Goal: Navigation & Orientation: Understand site structure

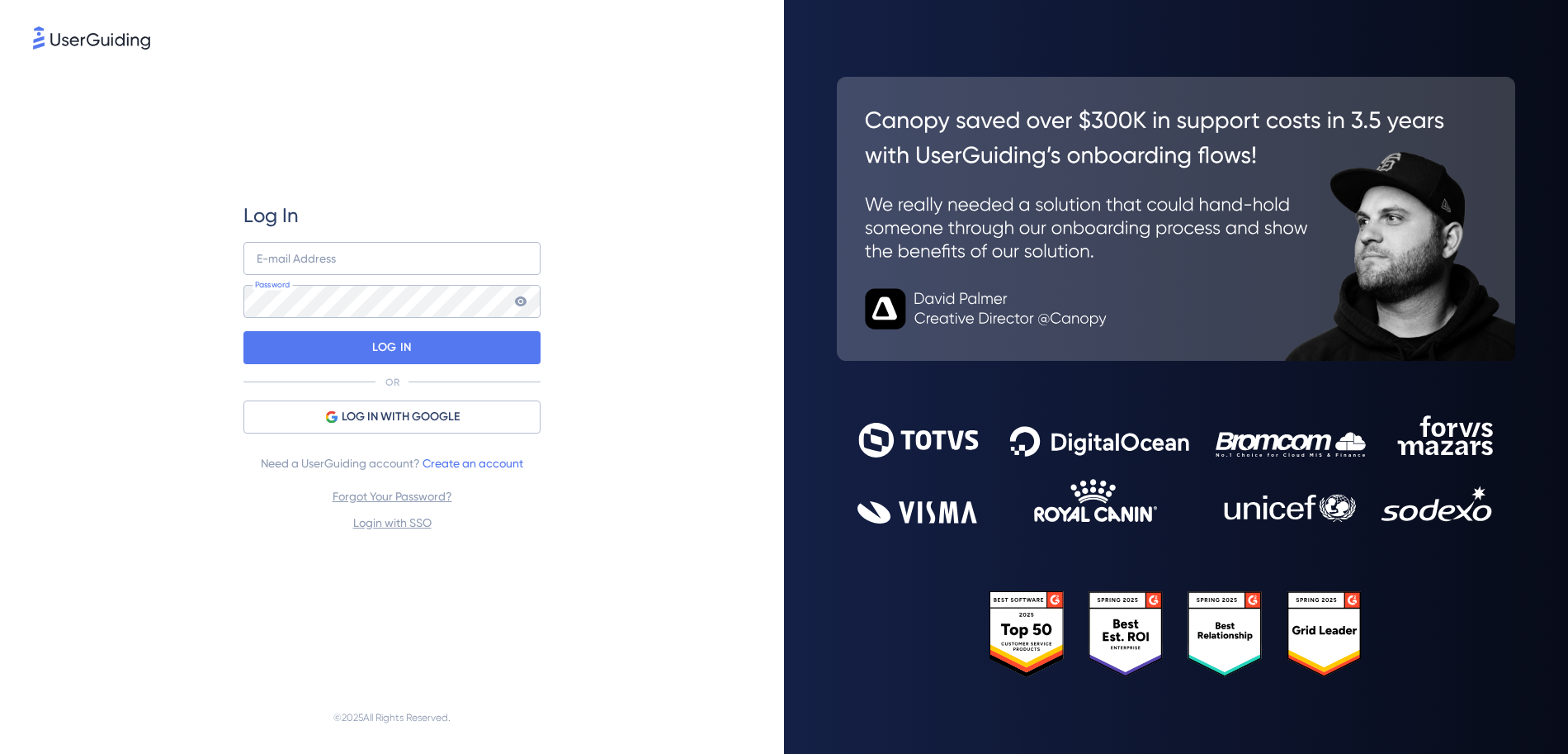
click at [135, 55] on div "Log In E-mail Address Password LOG IN OR LOG IN WITH GOOGLE Need a UserGuiding …" at bounding box center [392, 367] width 718 height 628
click at [131, 44] on img at bounding box center [91, 37] width 117 height 23
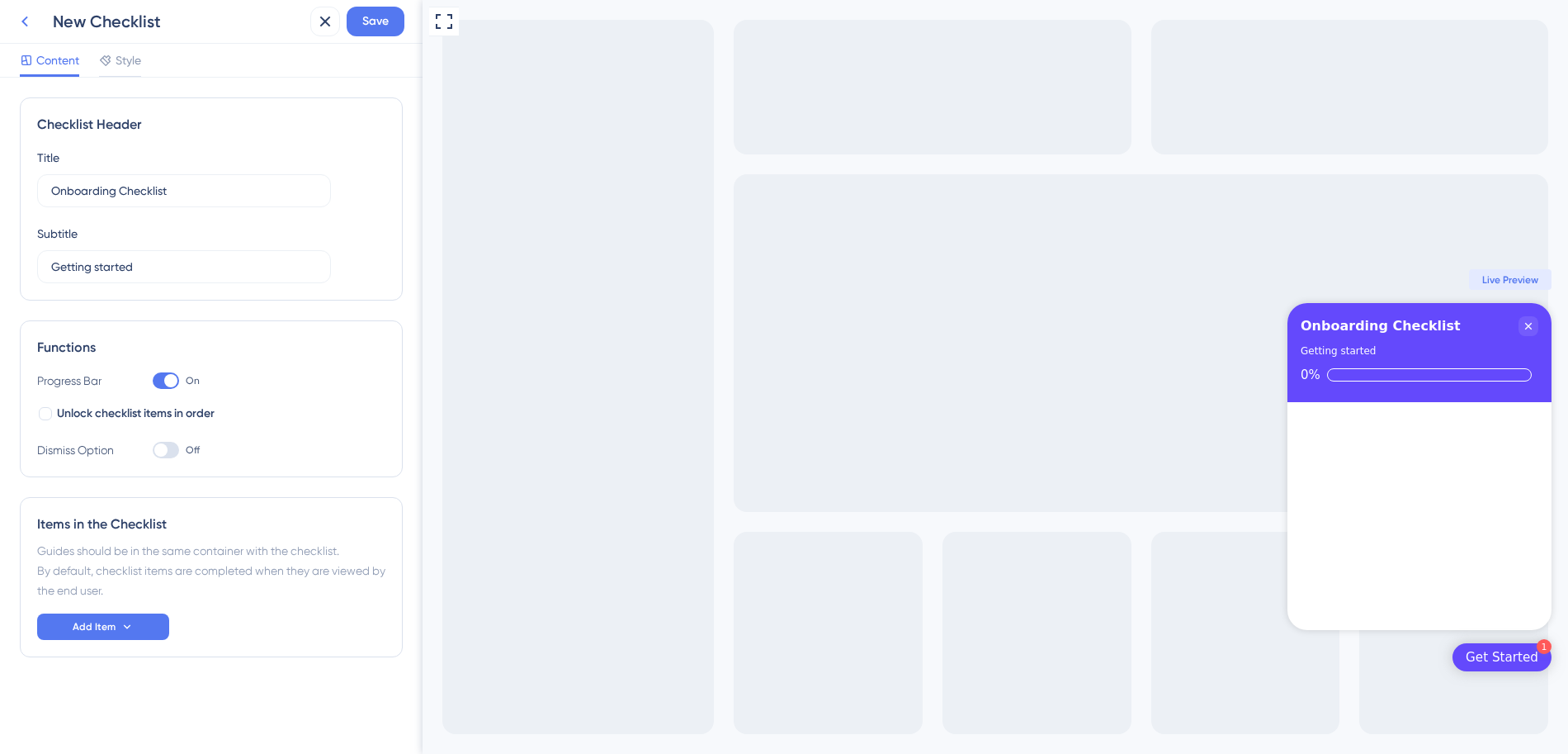
click at [15, 22] on icon at bounding box center [25, 22] width 20 height 20
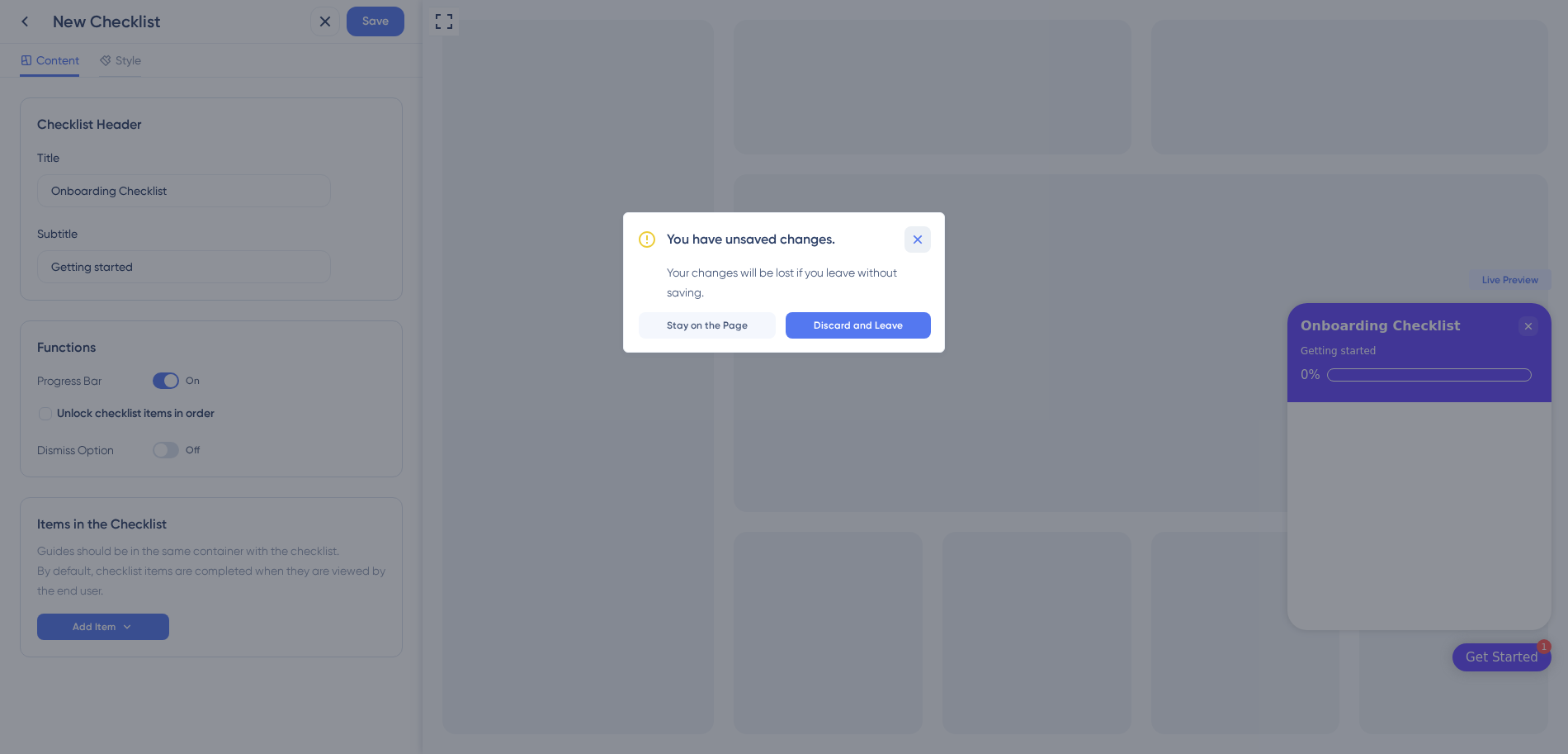
click at [929, 246] on button at bounding box center [918, 239] width 26 height 26
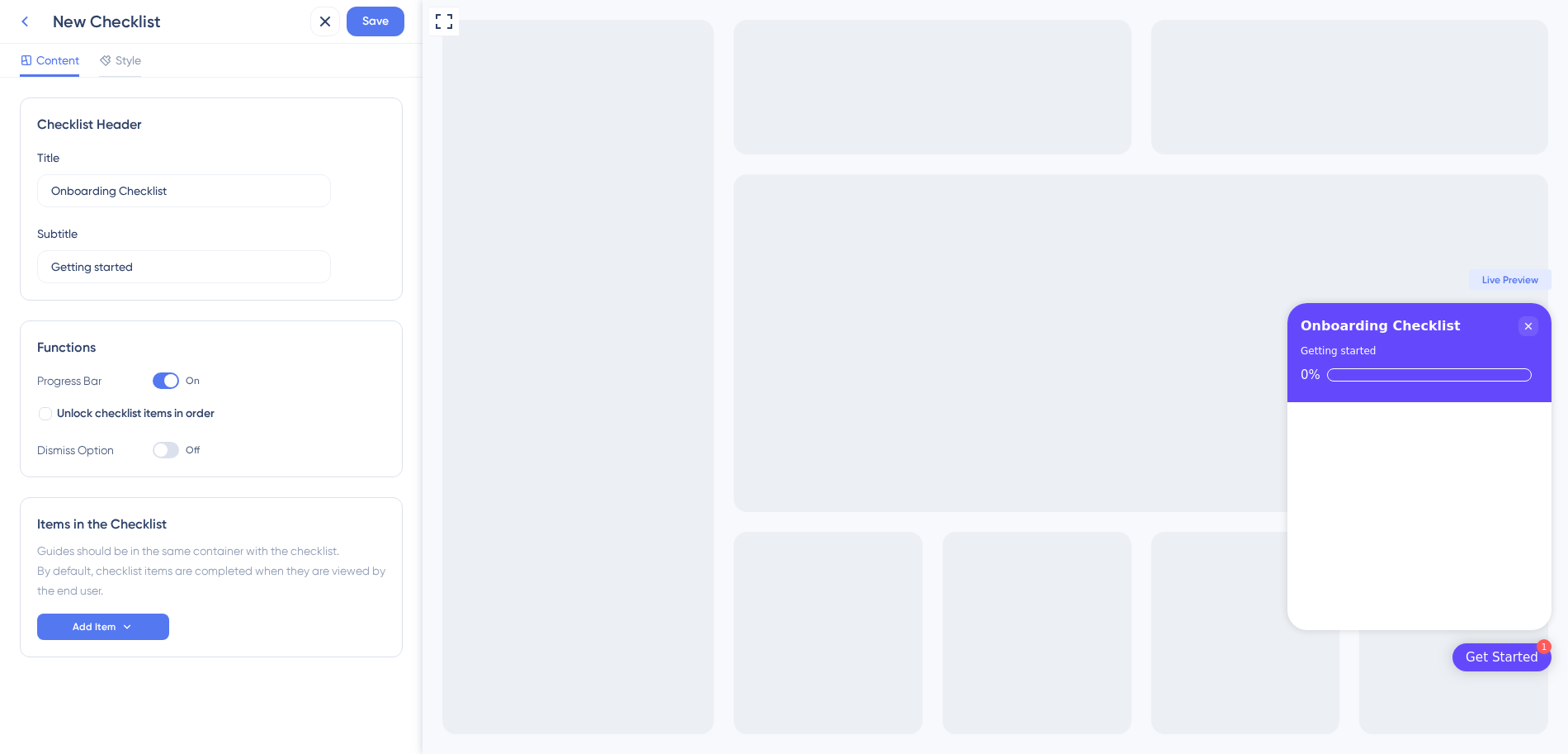
click at [35, 33] on button at bounding box center [25, 22] width 30 height 30
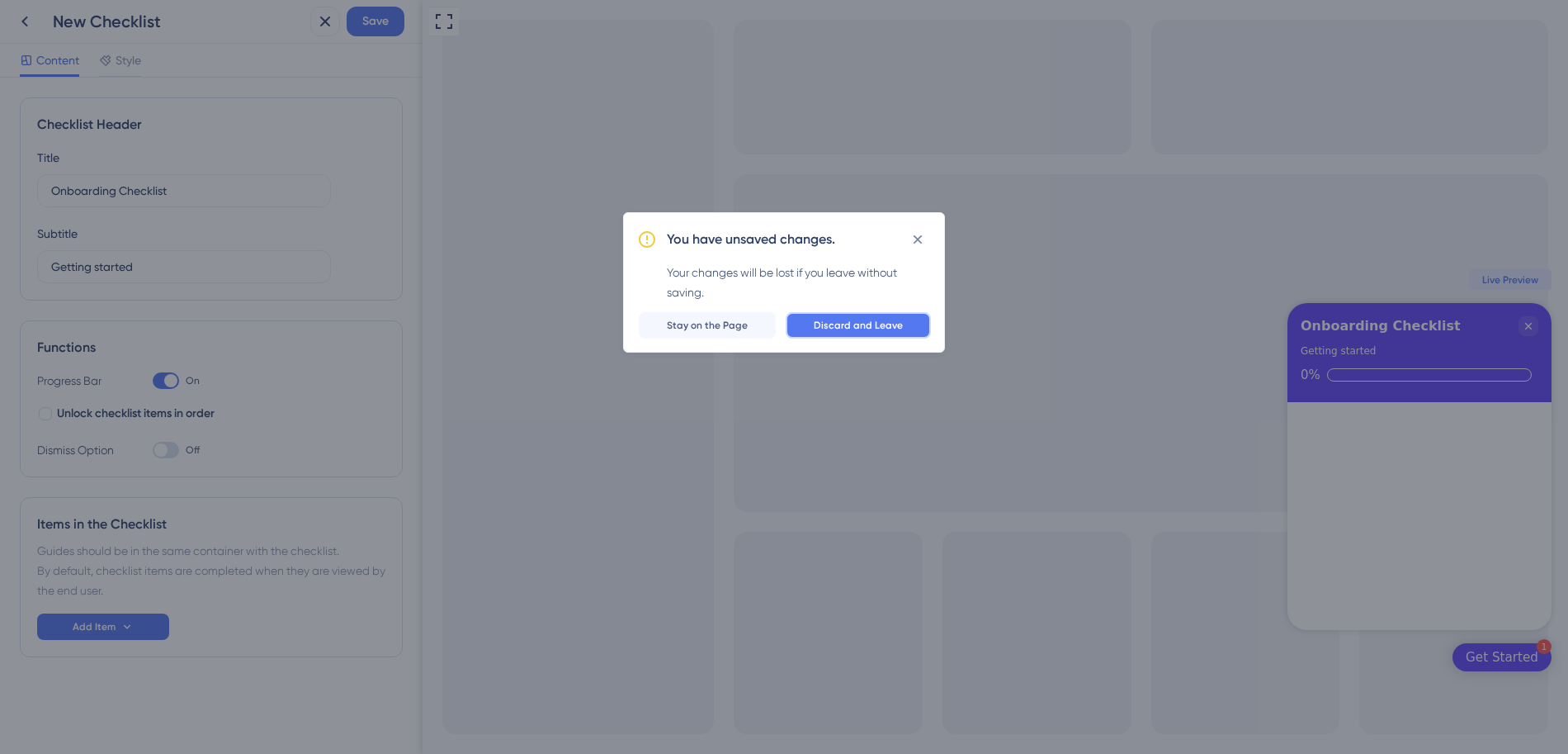
click at [873, 314] on button "Discard and Leave" at bounding box center [858, 325] width 145 height 26
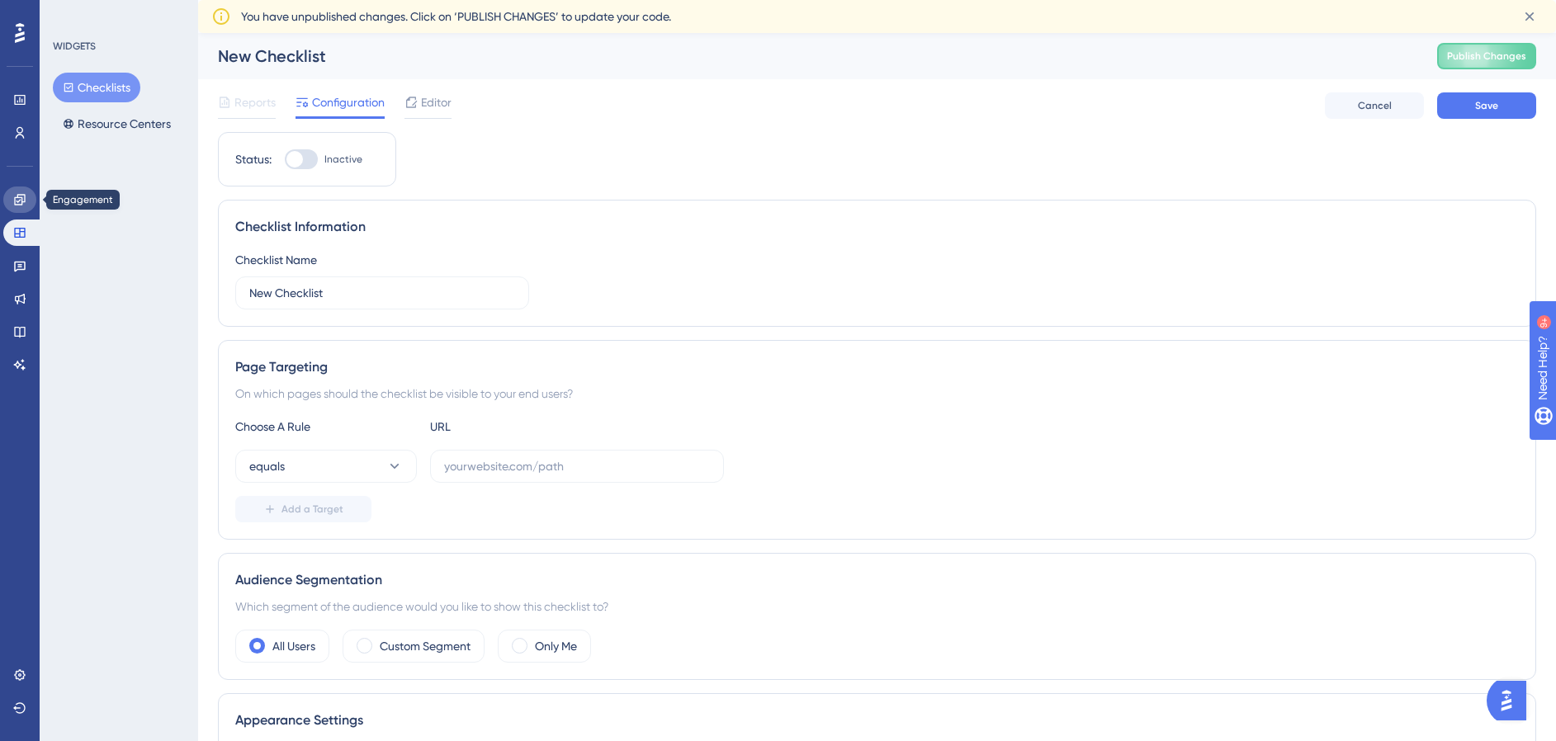
click at [31, 196] on link at bounding box center [19, 200] width 33 height 26
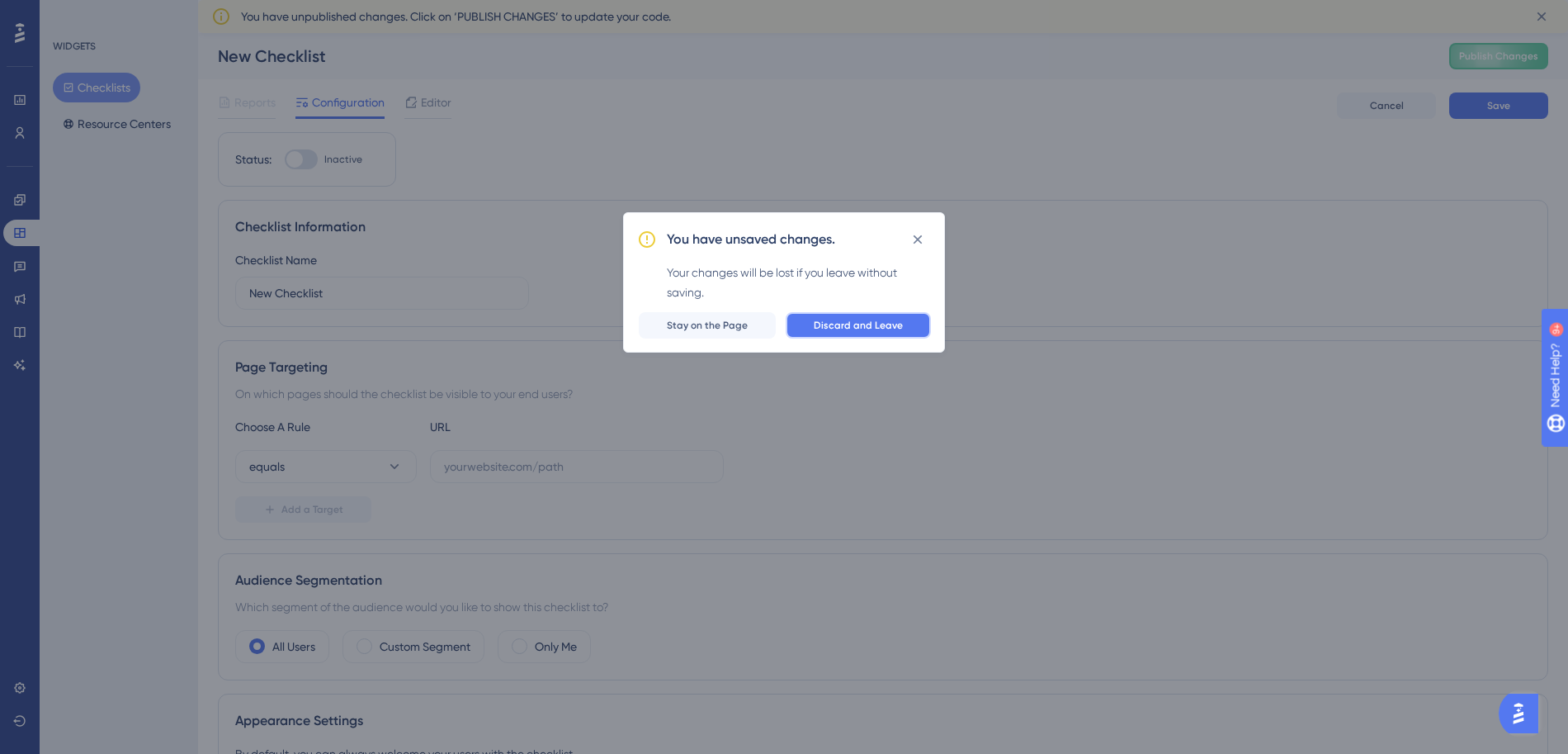
click at [870, 324] on span "Discard and Leave" at bounding box center [858, 325] width 89 height 13
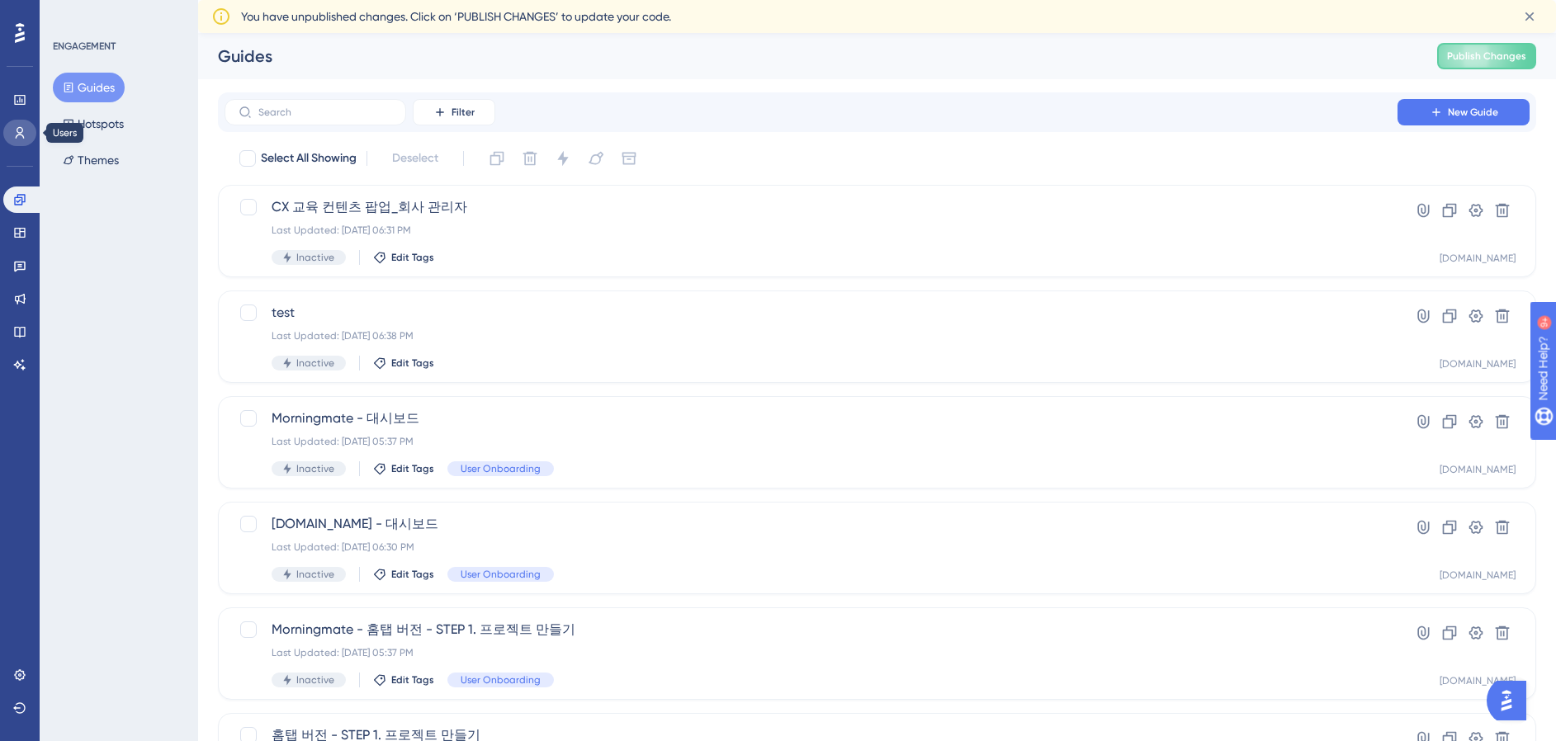
click at [15, 132] on icon at bounding box center [19, 132] width 13 height 13
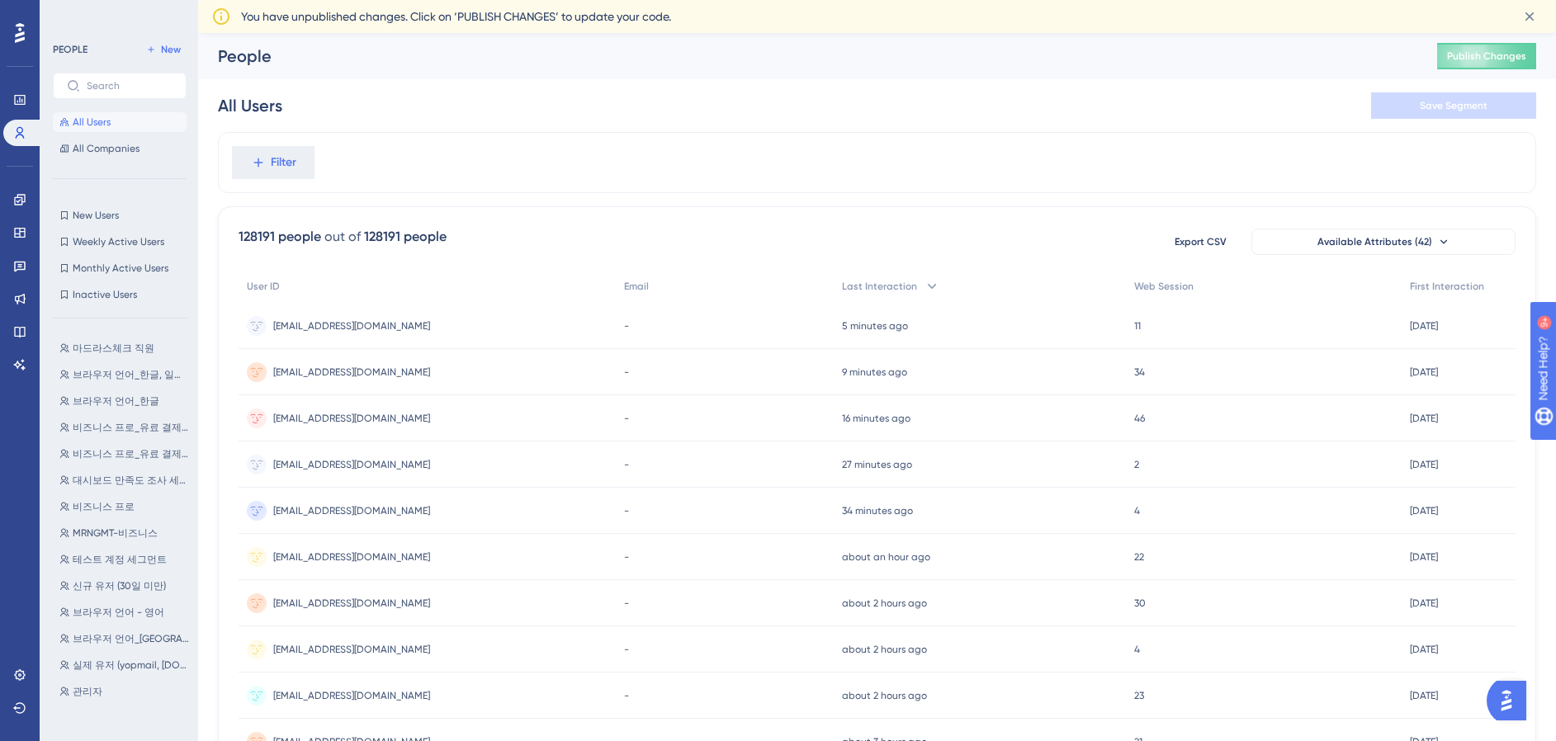
click at [3, 83] on div "Performance Users" at bounding box center [19, 96] width 33 height 100
click at [26, 103] on link at bounding box center [19, 100] width 33 height 26
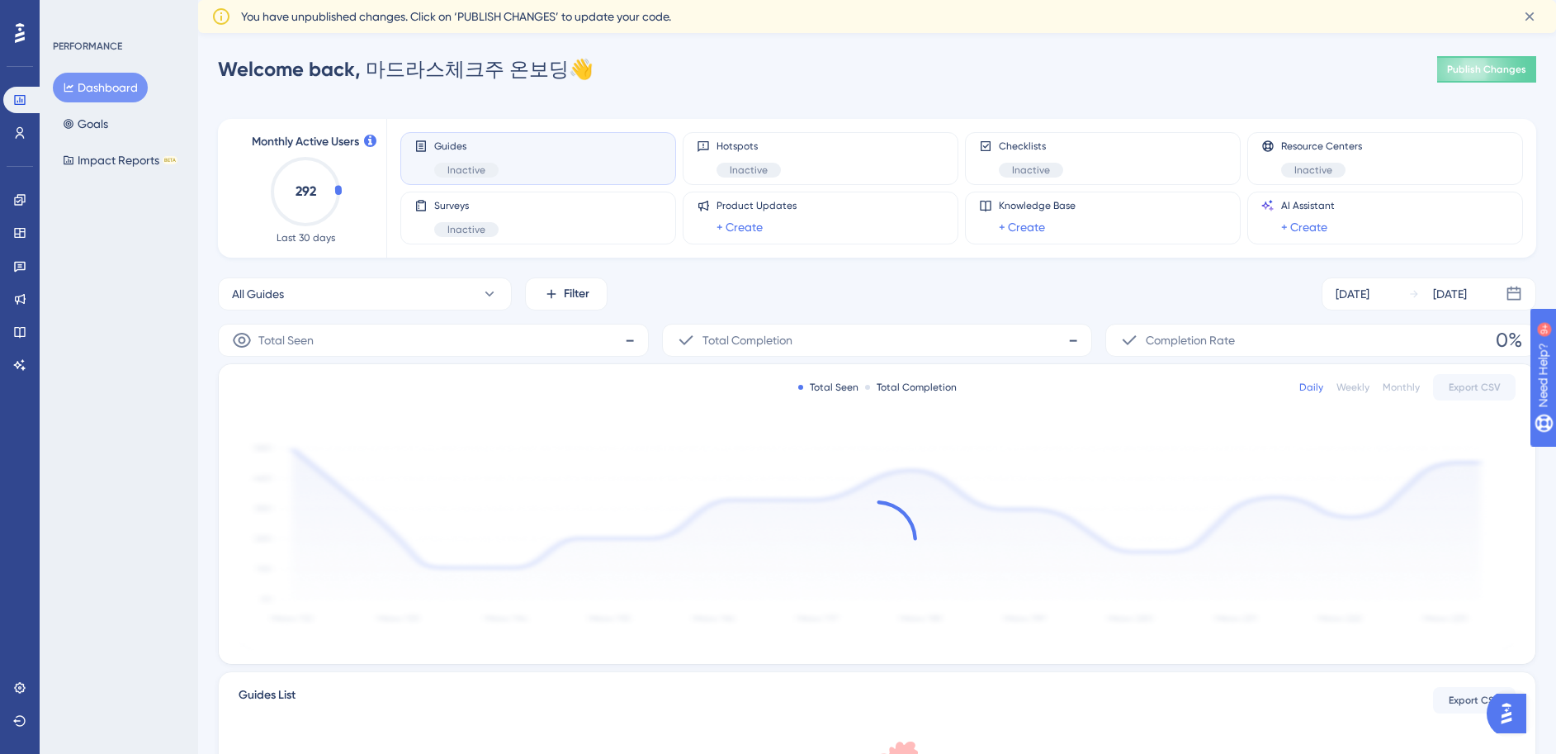
click at [21, 33] on icon at bounding box center [20, 33] width 10 height 20
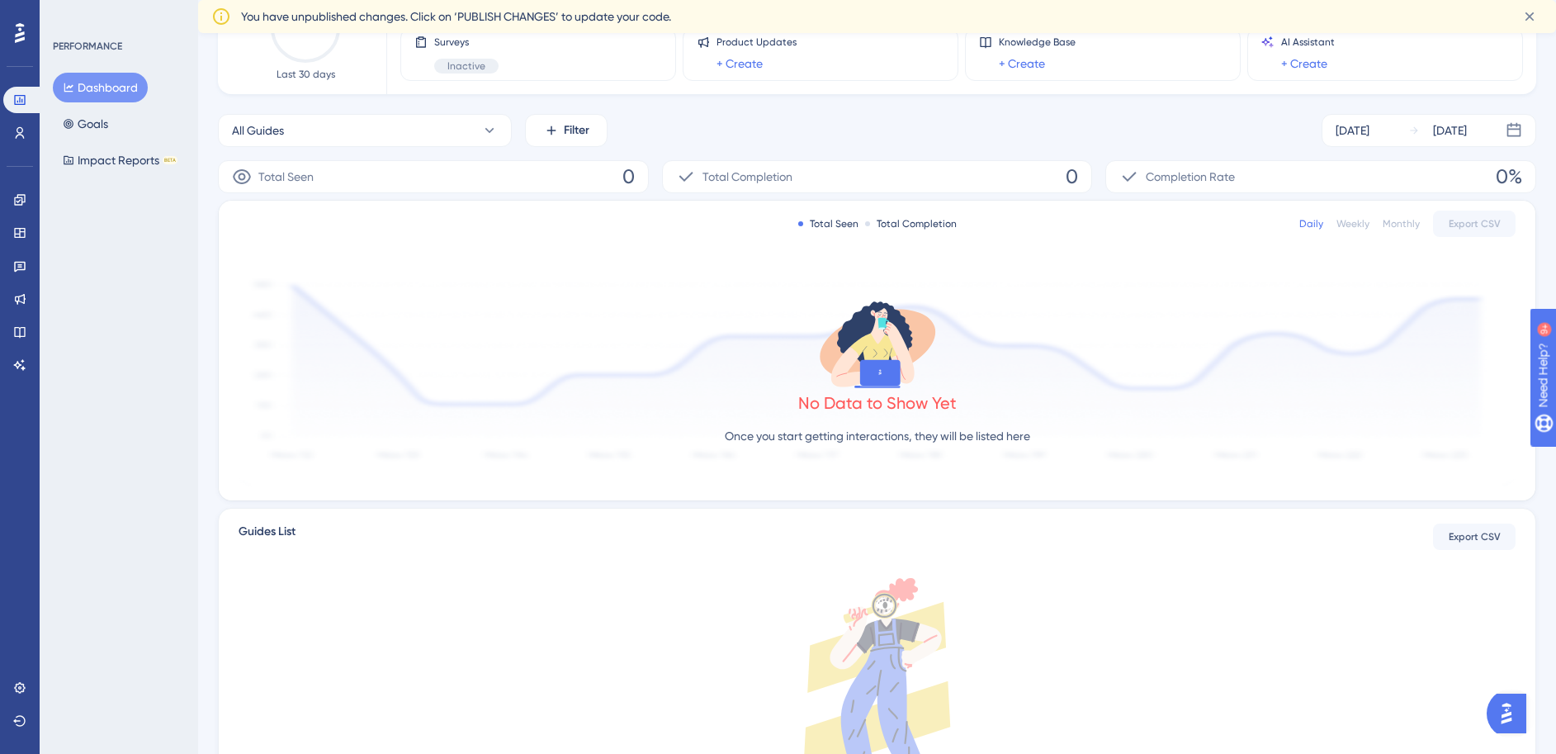
scroll to position [313, 0]
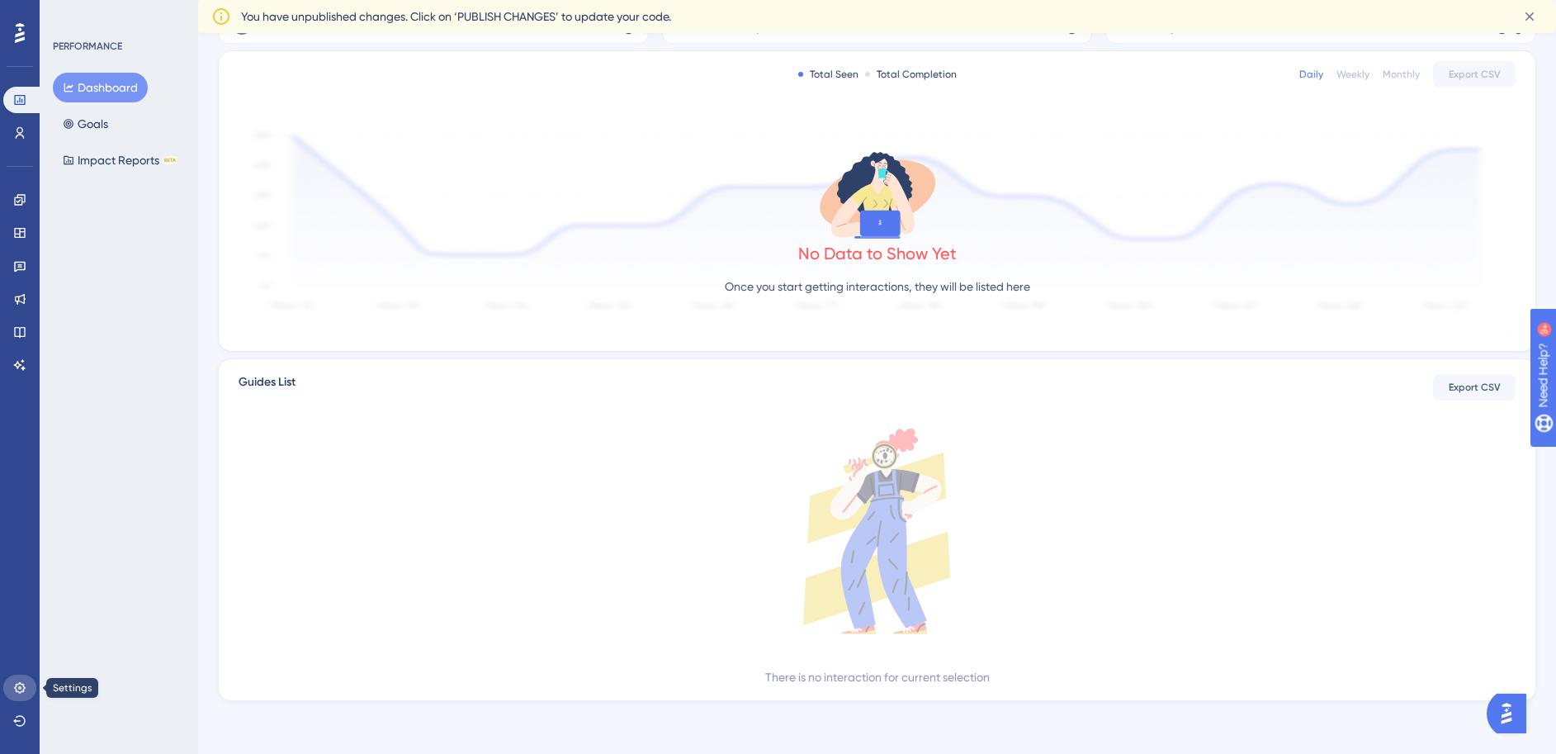
click at [8, 684] on link at bounding box center [19, 687] width 33 height 26
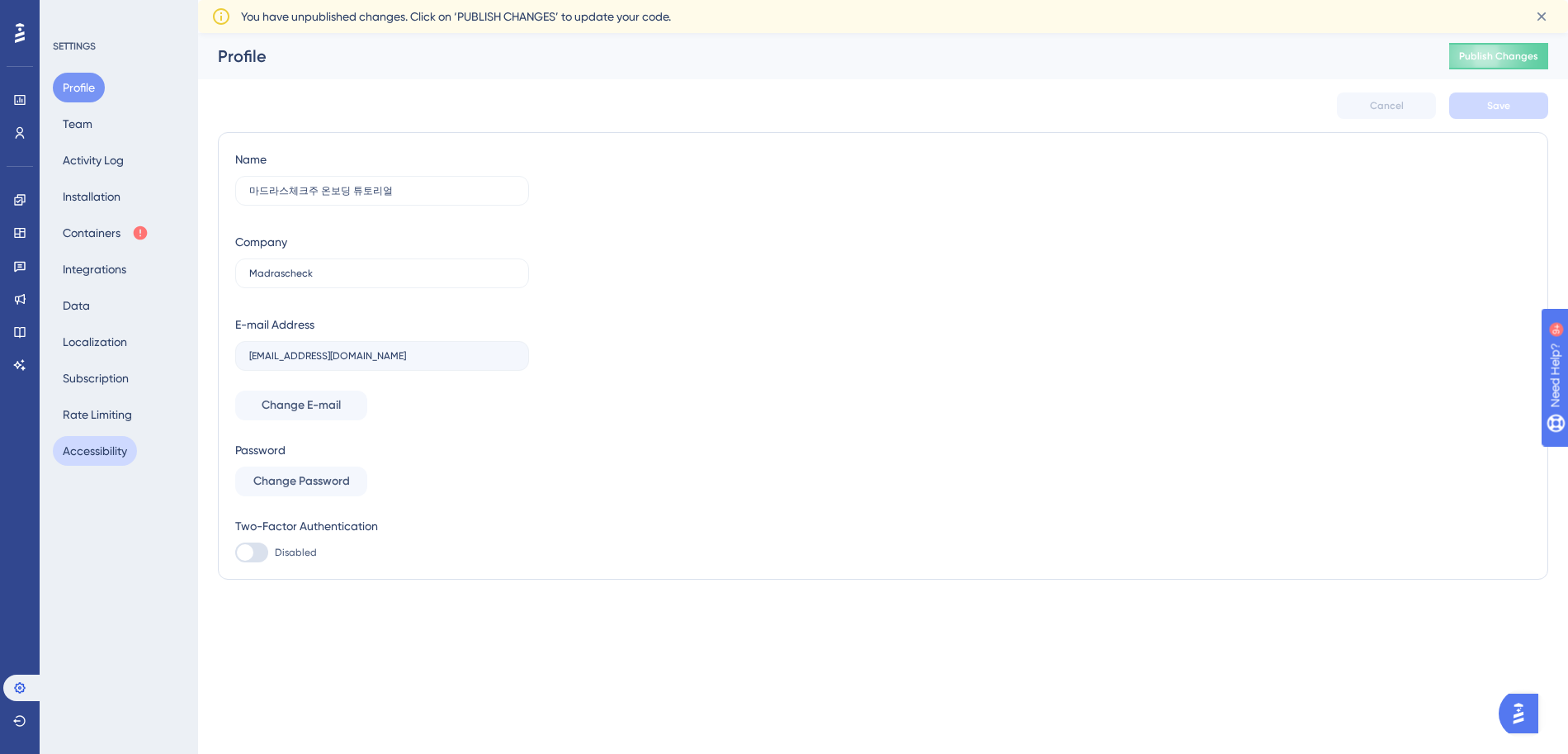
click at [89, 454] on button "Accessibility" at bounding box center [95, 451] width 84 height 30
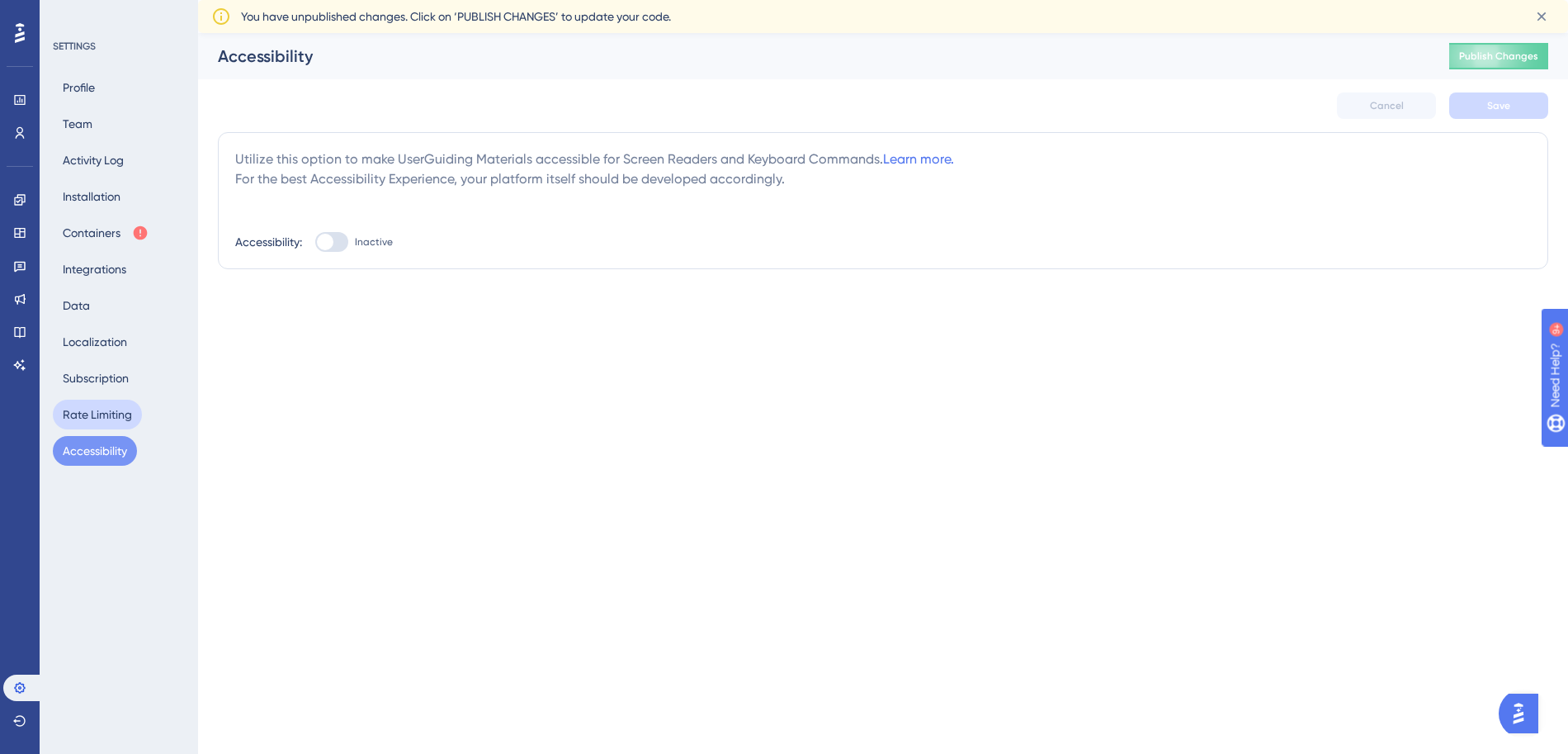
click at [92, 428] on button "Rate Limiting" at bounding box center [97, 415] width 89 height 30
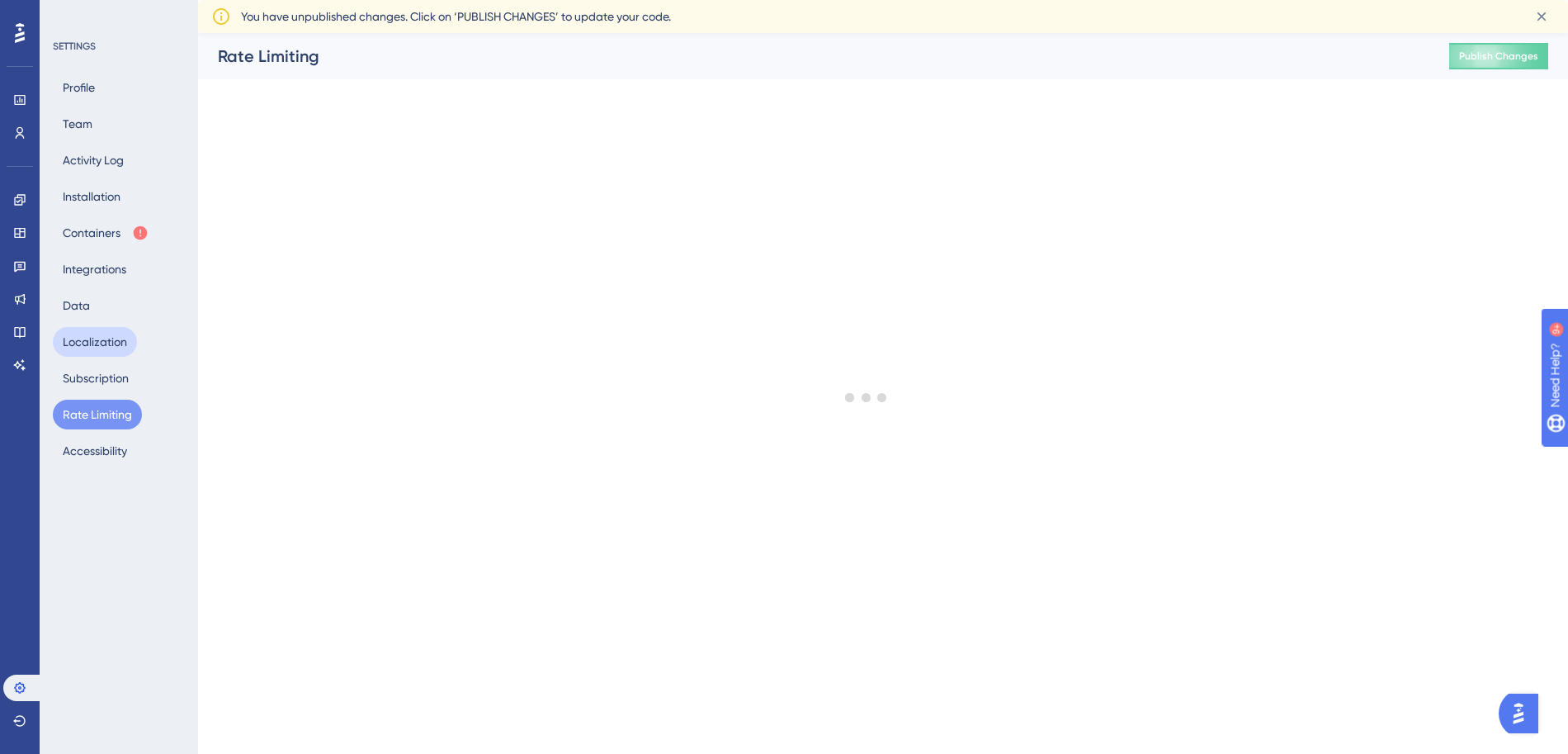
click at [96, 354] on button "Localization" at bounding box center [95, 342] width 84 height 30
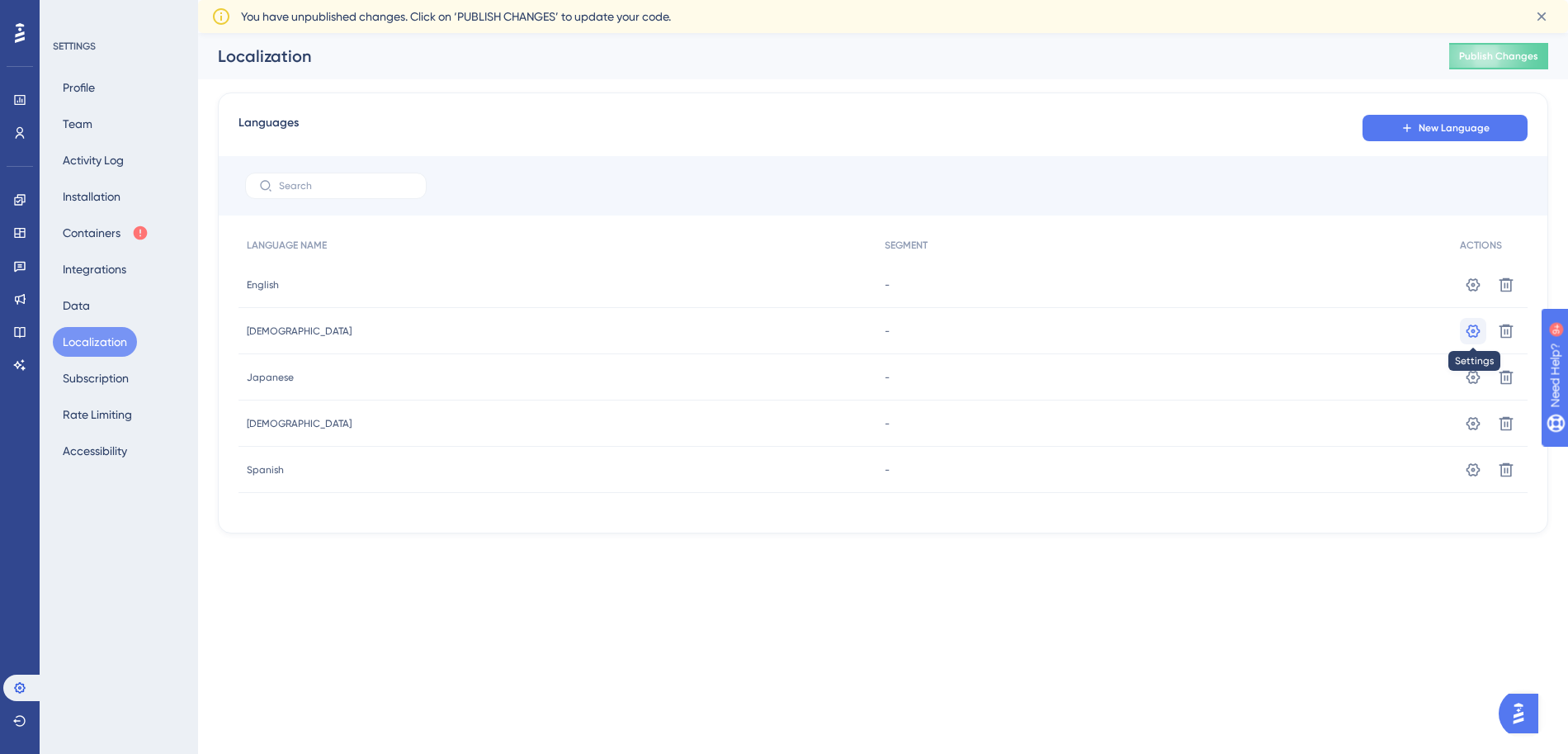
click at [1479, 324] on icon at bounding box center [1473, 331] width 17 height 17
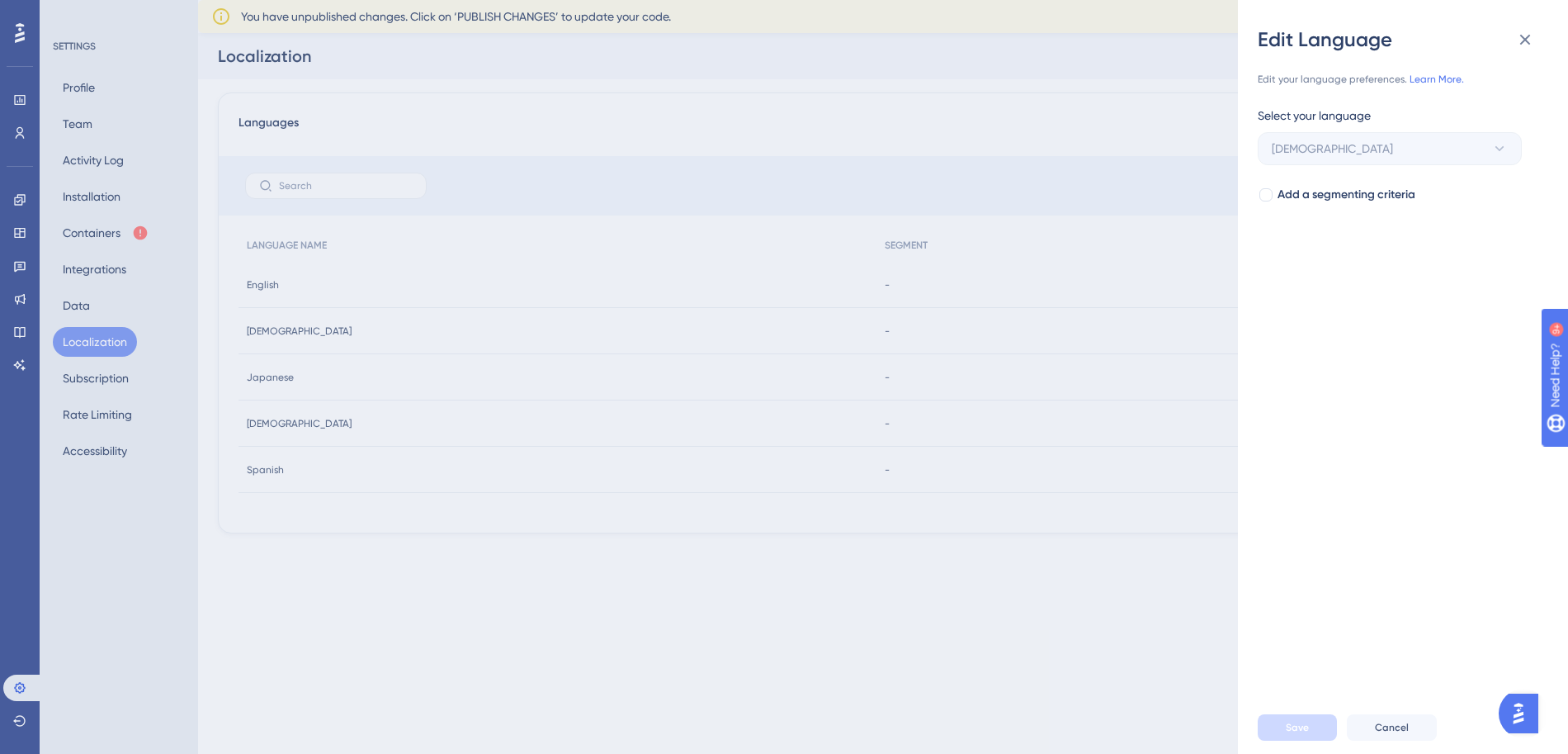
click at [1086, 225] on div "Edit Language Edit your language preferences. Learn More. Select your language …" at bounding box center [784, 377] width 1568 height 754
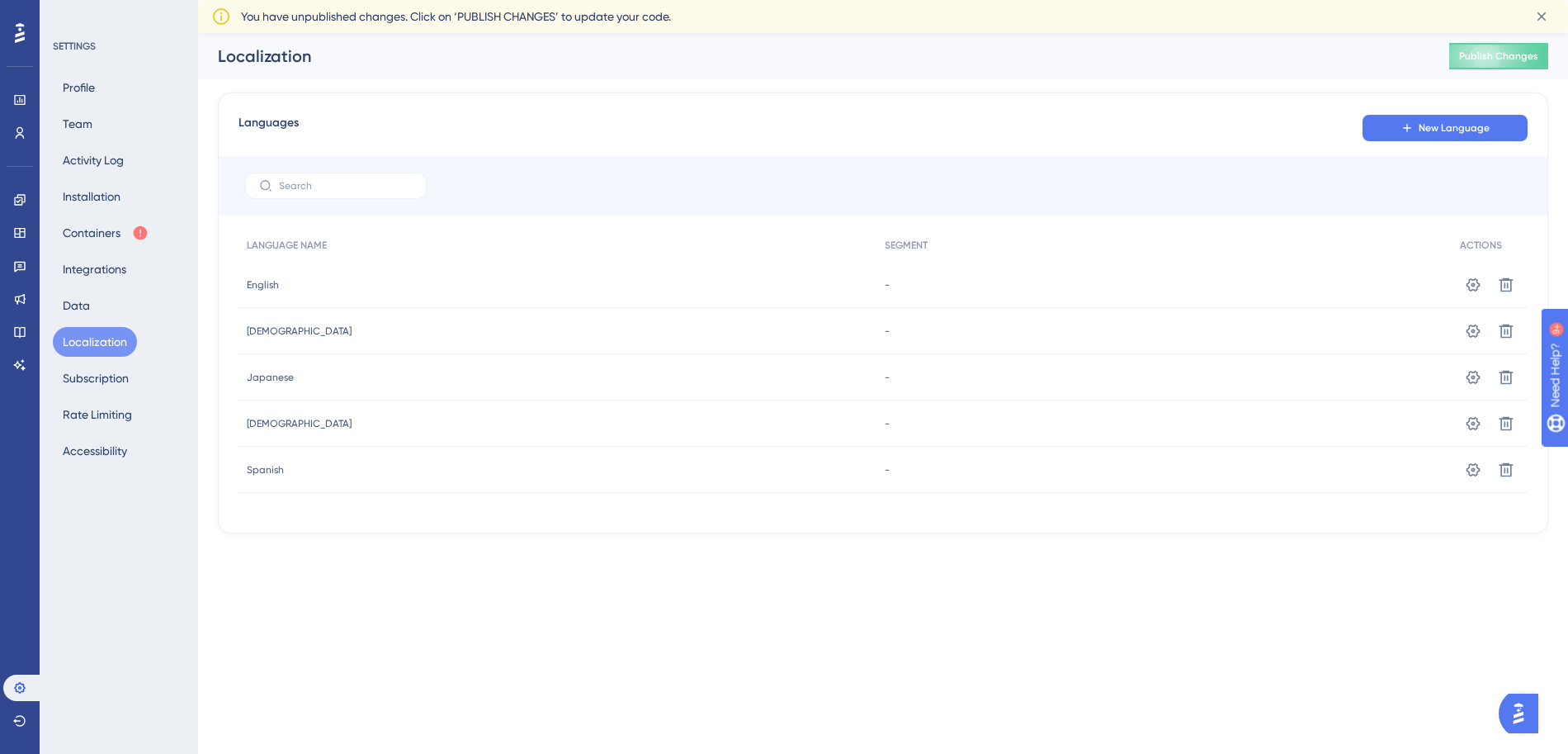
click at [79, 330] on button "Localization" at bounding box center [95, 342] width 84 height 30
click at [83, 315] on button "Data" at bounding box center [76, 306] width 47 height 30
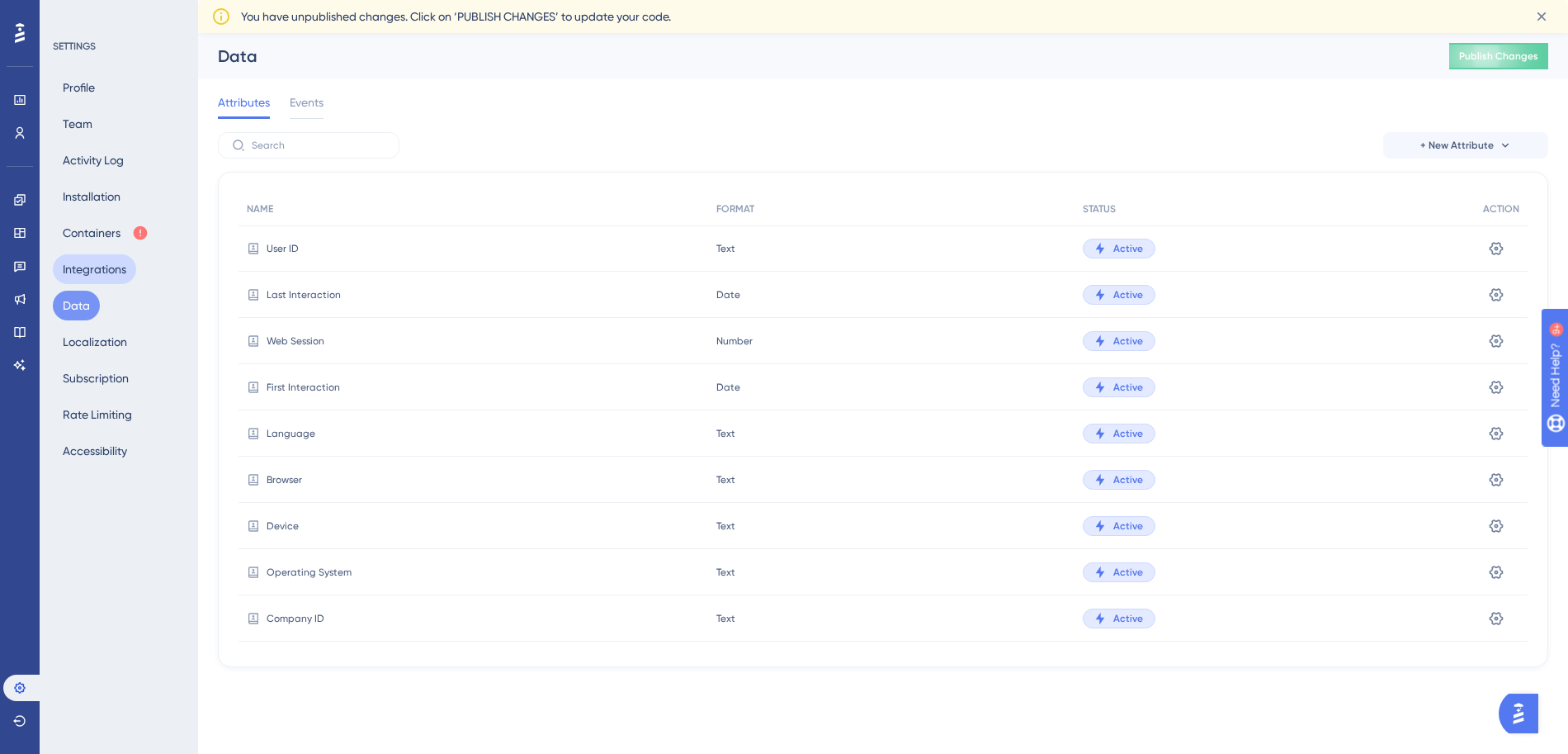
click at [114, 264] on button "Integrations" at bounding box center [94, 269] width 83 height 30
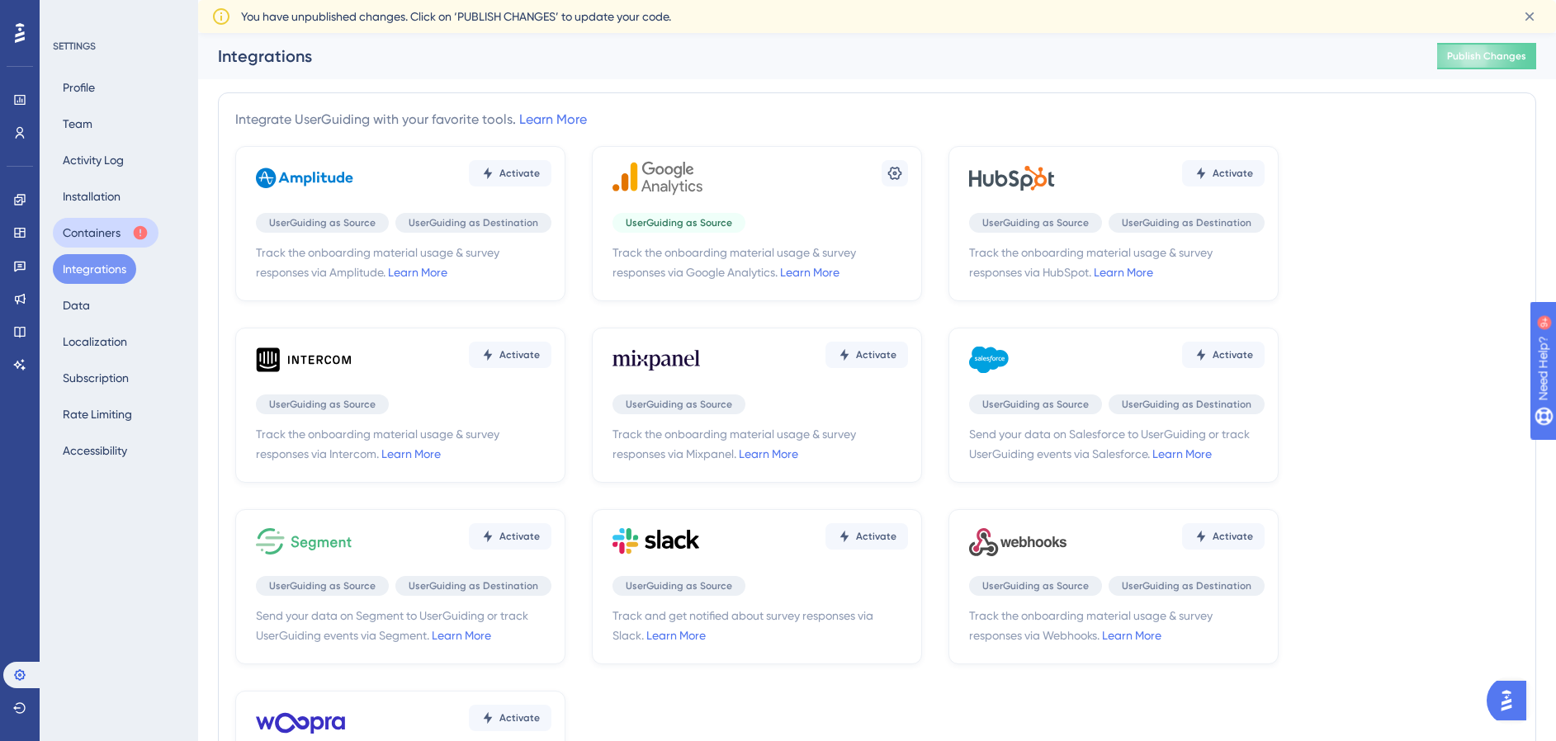
click at [125, 225] on button "Containers" at bounding box center [106, 233] width 106 height 30
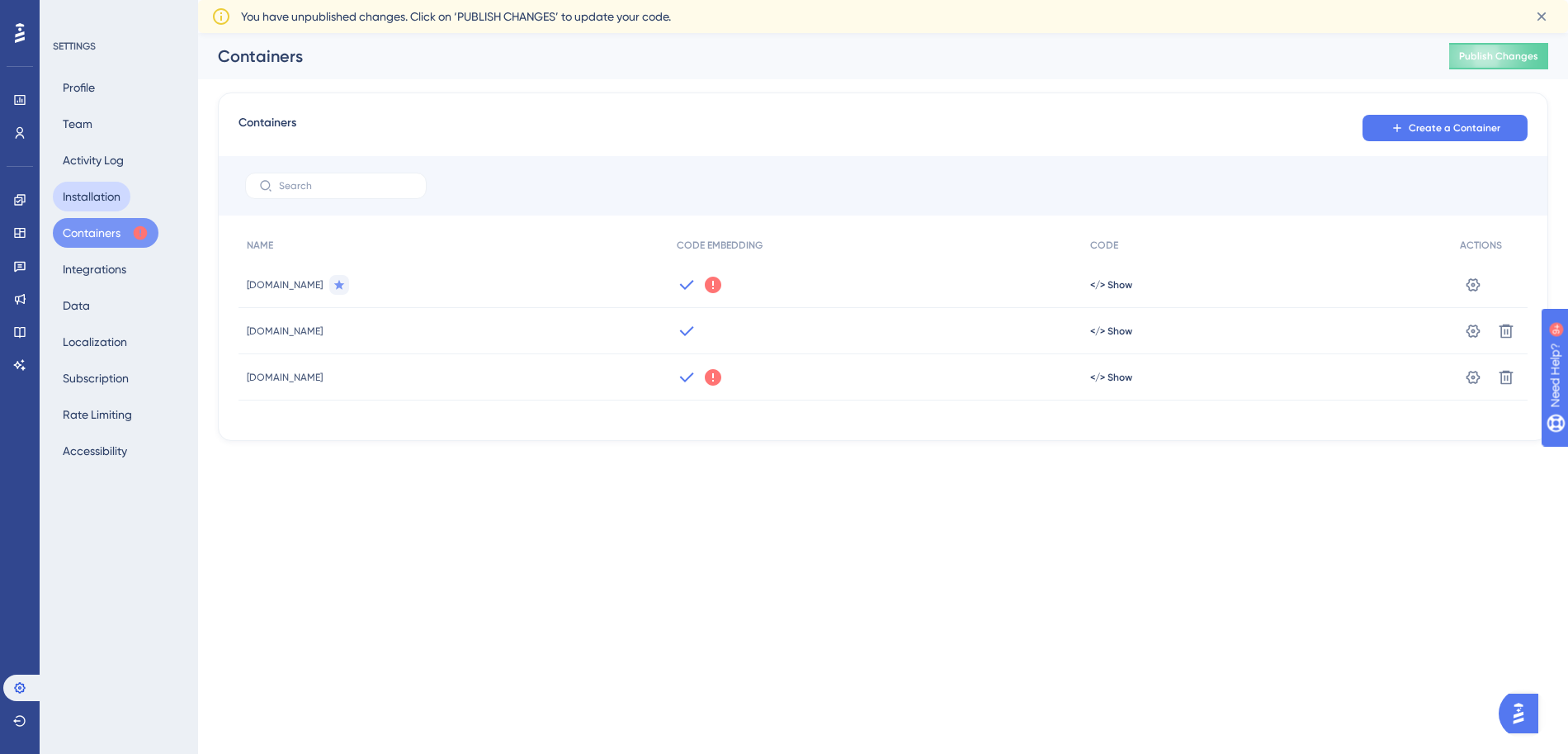
click at [116, 200] on button "Installation" at bounding box center [92, 197] width 78 height 30
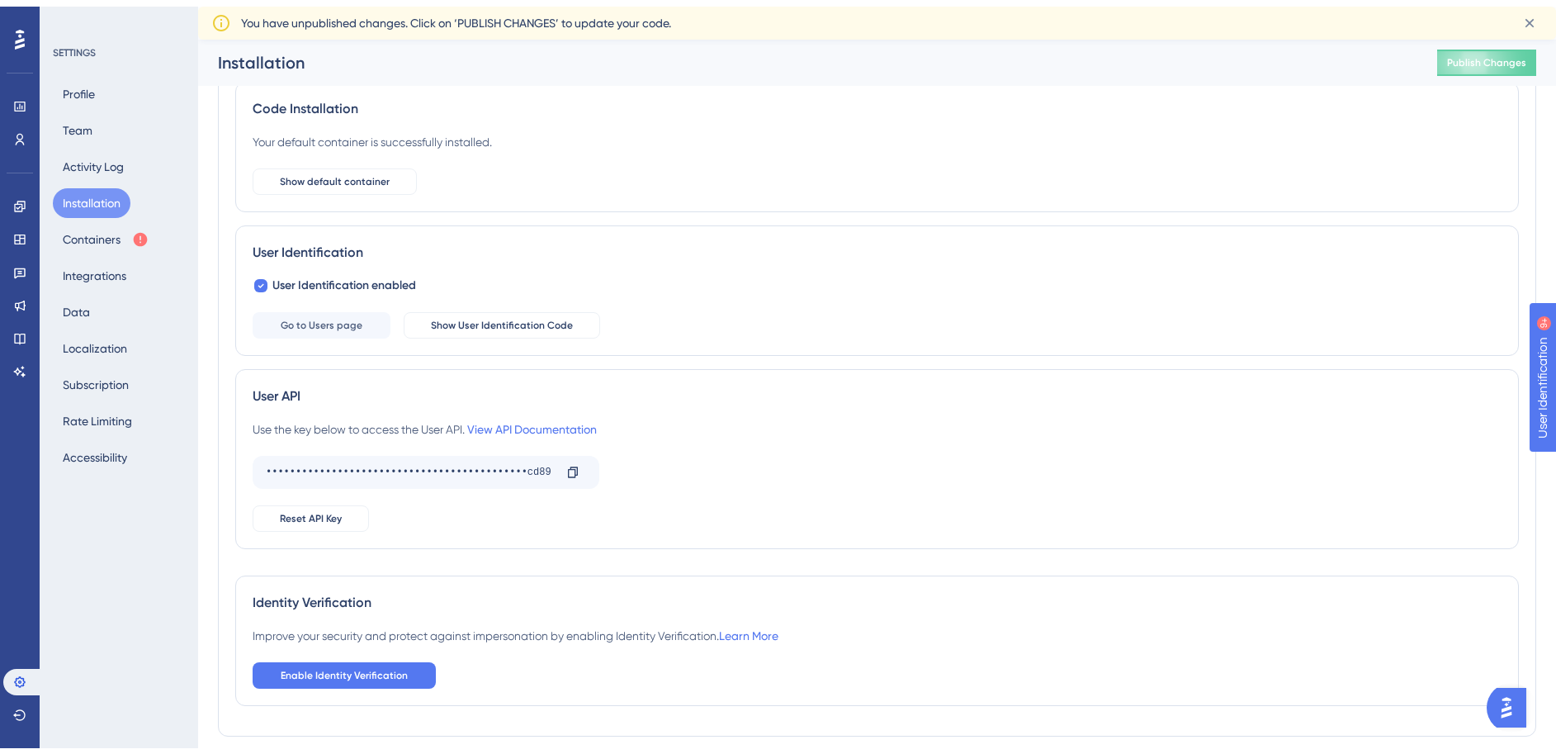
scroll to position [116, 0]
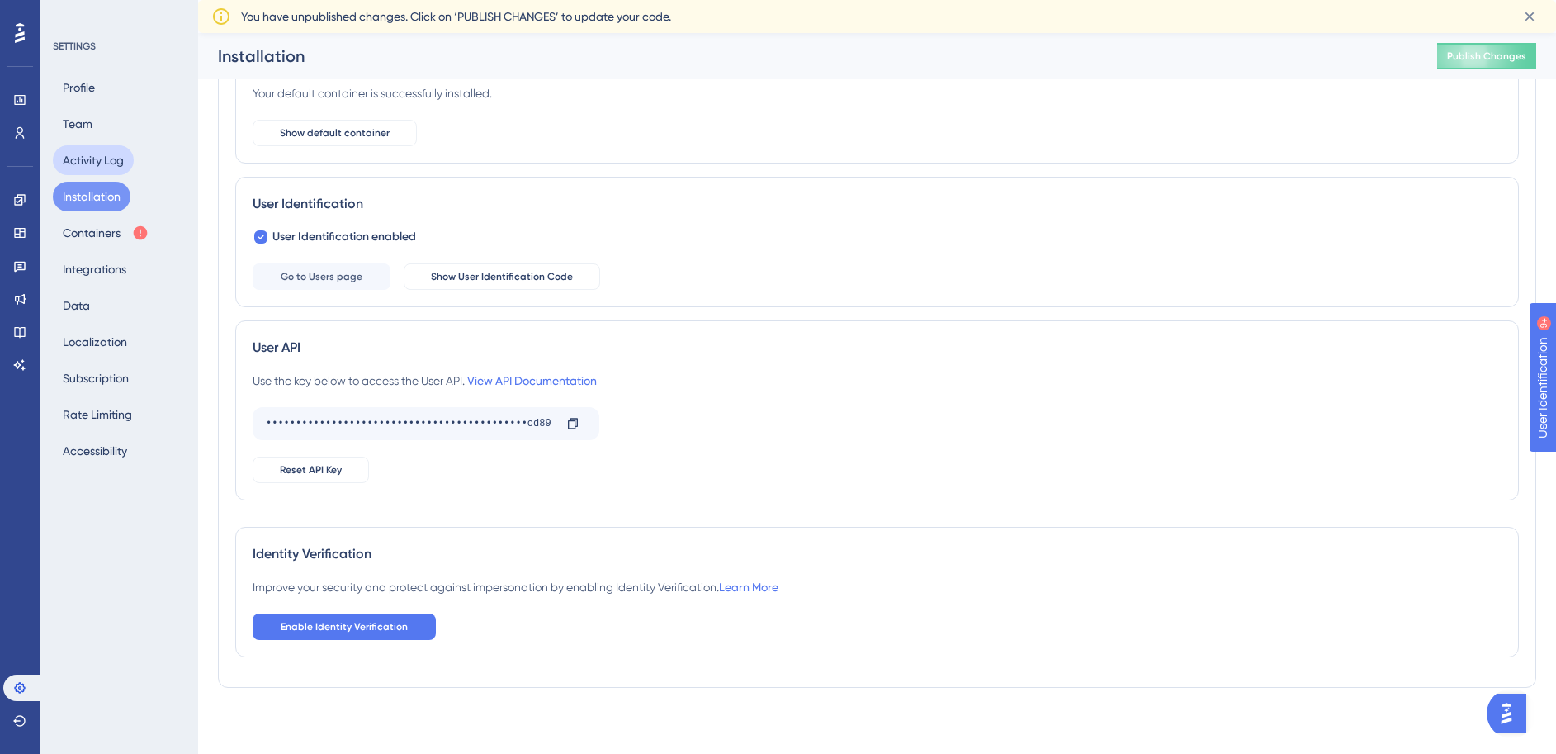
click at [68, 168] on button "Activity Log" at bounding box center [93, 160] width 81 height 30
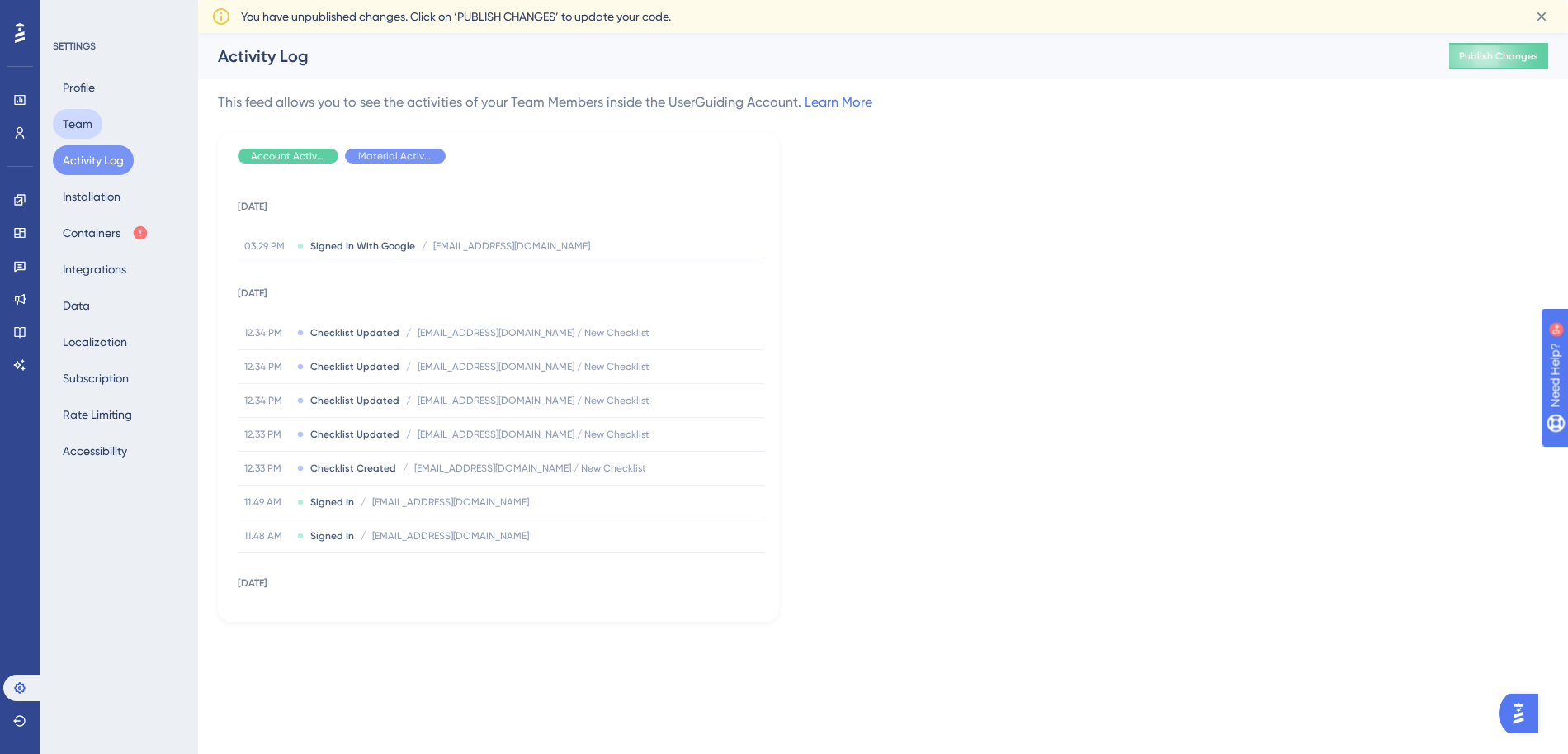
click at [80, 122] on button "Team" at bounding box center [78, 124] width 50 height 30
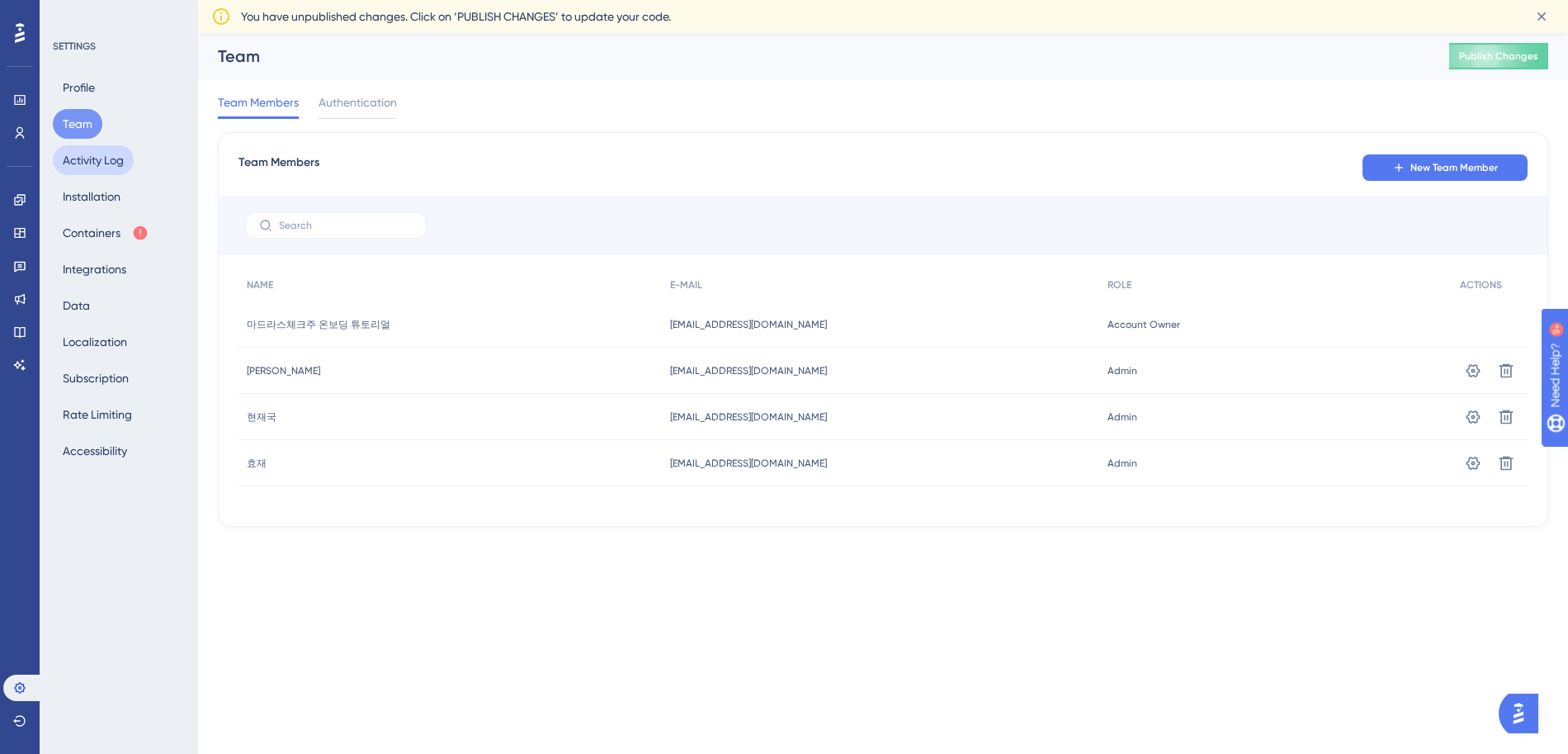
click at [92, 152] on button "Activity Log" at bounding box center [93, 160] width 81 height 30
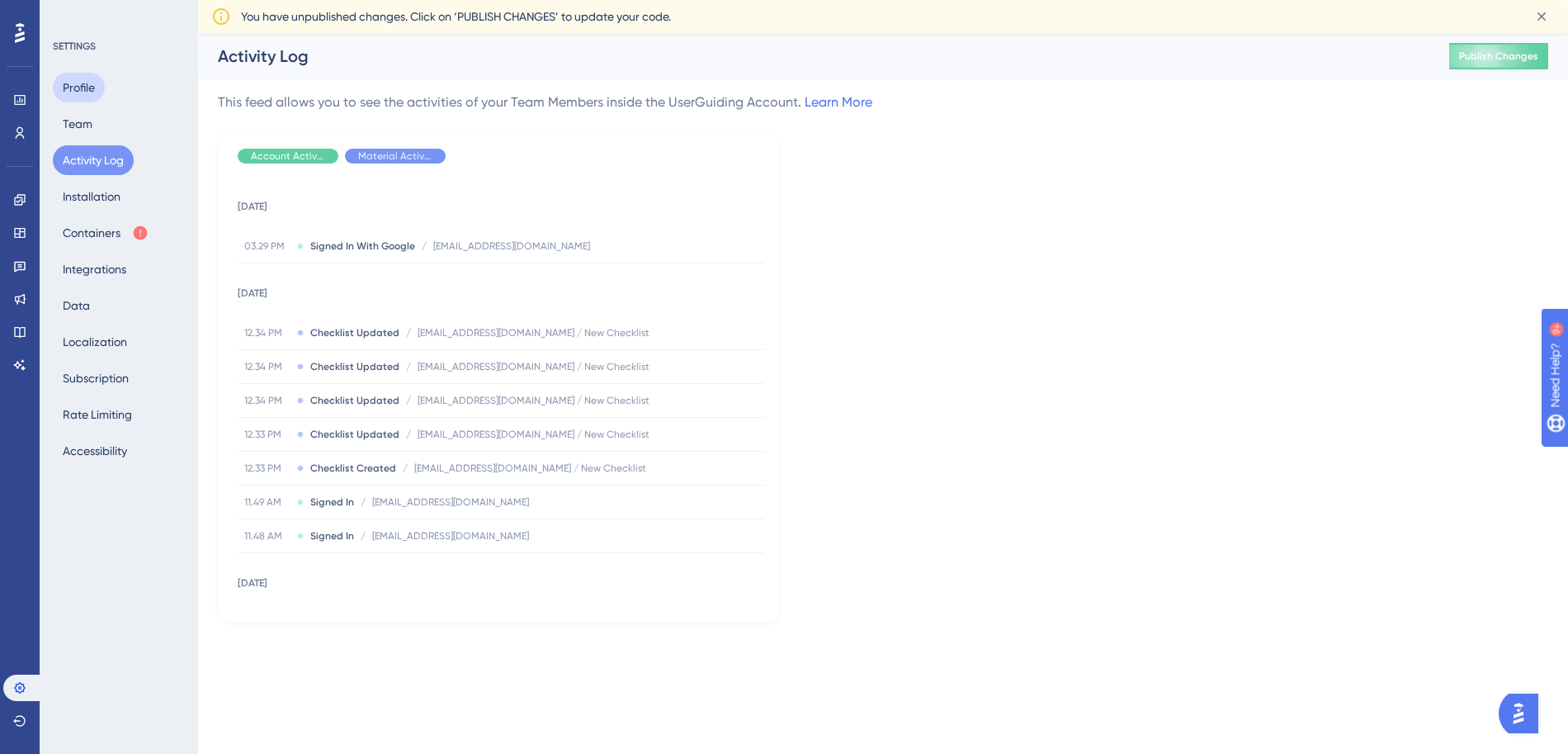
click at [85, 82] on button "Profile" at bounding box center [79, 88] width 52 height 30
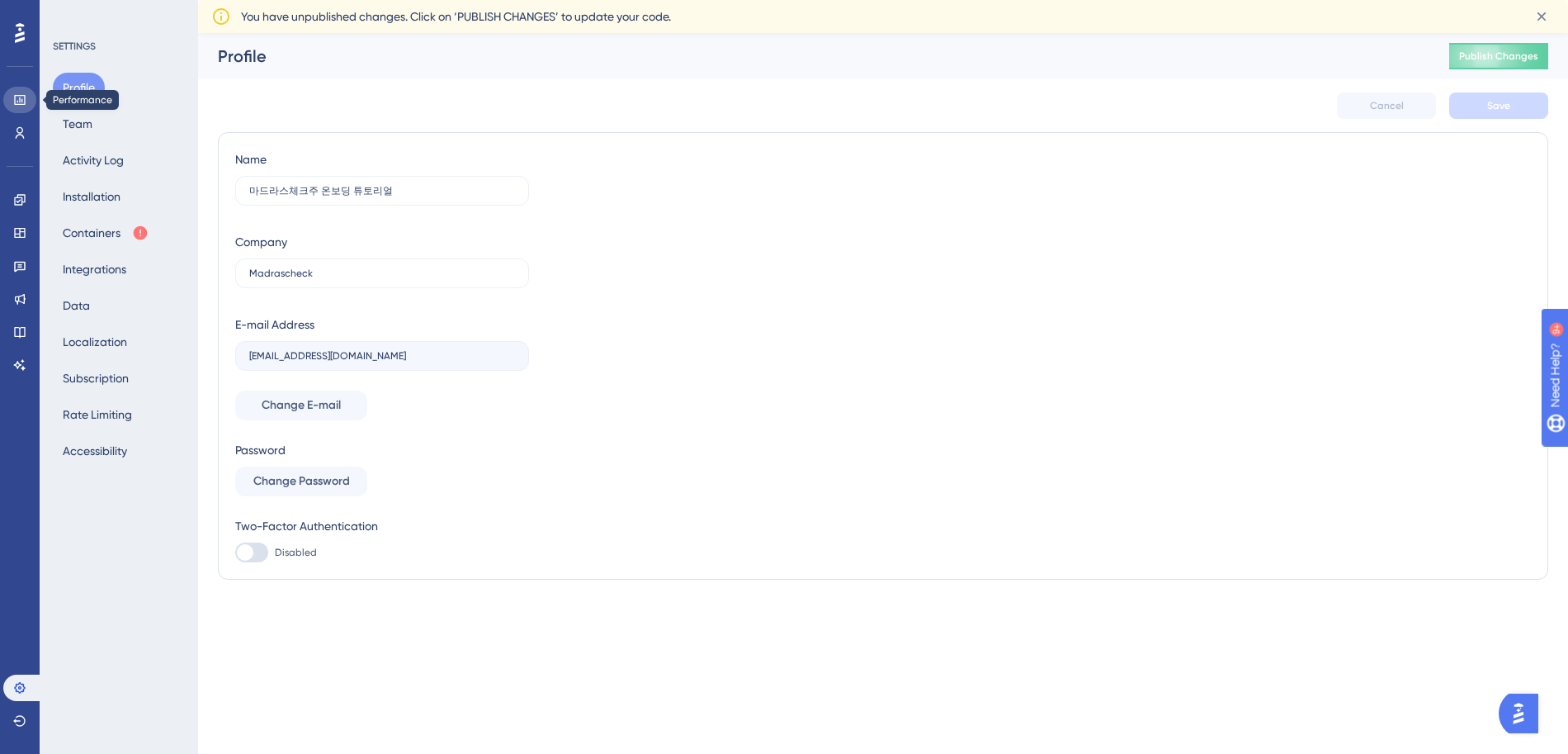
click at [26, 111] on link at bounding box center [19, 100] width 33 height 26
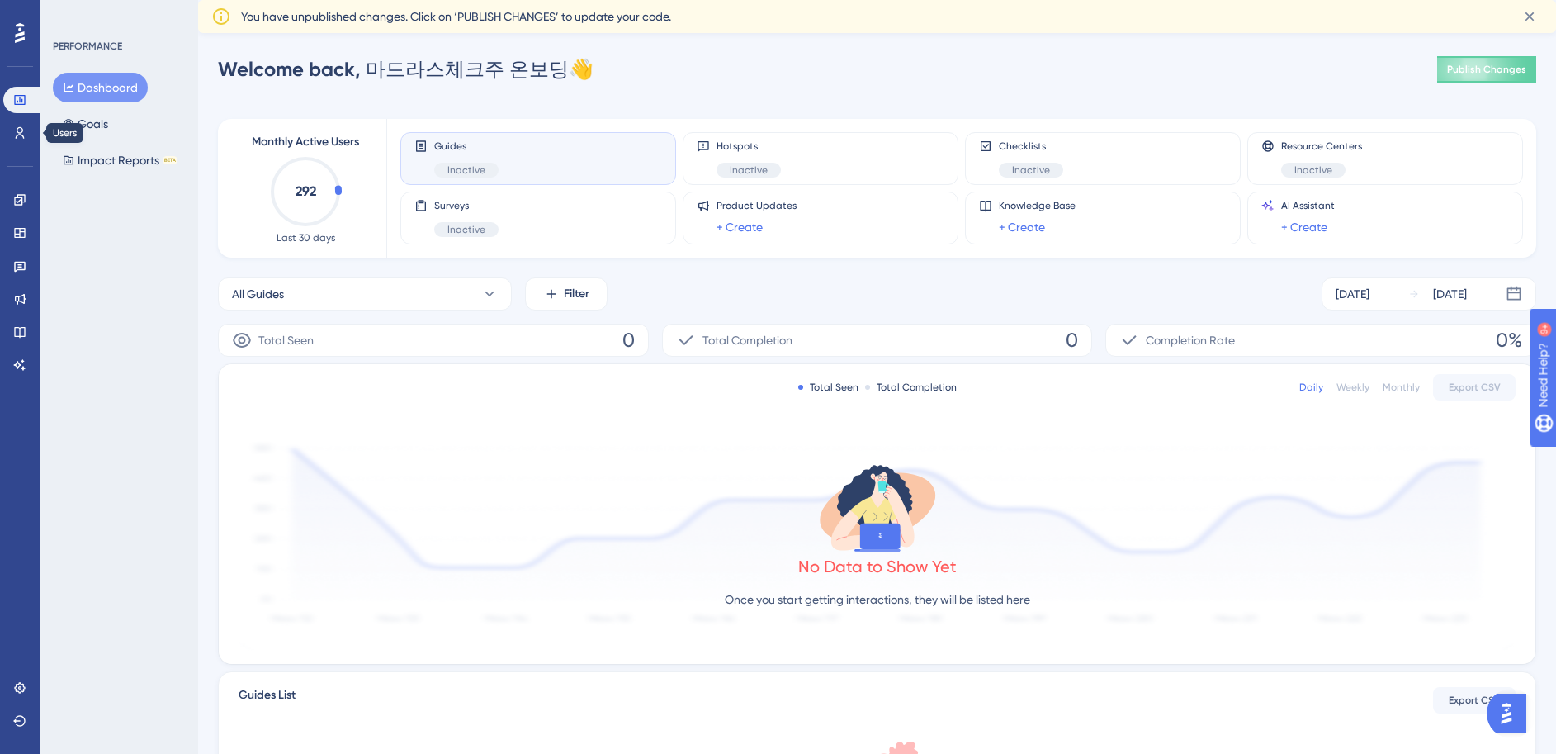
click at [21, 147] on div "Engagement Widgets Feedback Product Updates Knowledge Base AI Assistant" at bounding box center [19, 262] width 33 height 232
click at [28, 22] on div at bounding box center [20, 33] width 26 height 26
